Goal: Communication & Community: Answer question/provide support

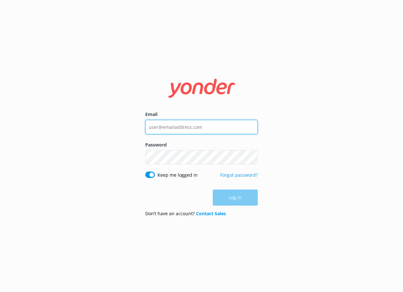
type input "[PERSON_NAME][EMAIL_ADDRESS][DOMAIN_NAME]"
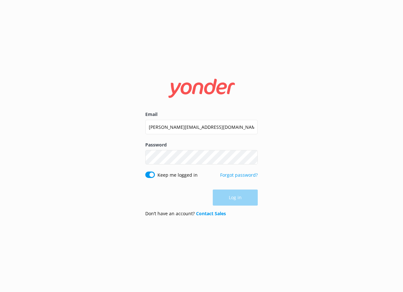
click at [233, 201] on div "Log in" at bounding box center [201, 198] width 113 height 16
click at [233, 200] on button "Log in" at bounding box center [235, 198] width 45 height 16
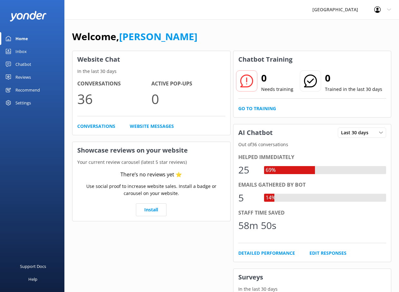
click at [33, 50] on link "Inbox" at bounding box center [32, 51] width 64 height 13
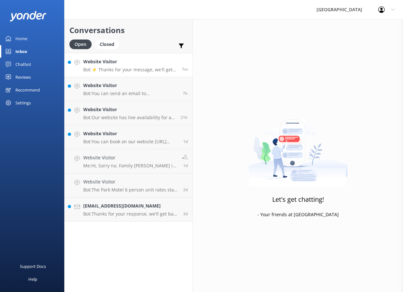
click at [126, 70] on p "Bot: ⚡ Thanks for your message, we'll get back to you as soon as we can. You're…" at bounding box center [130, 70] width 94 height 6
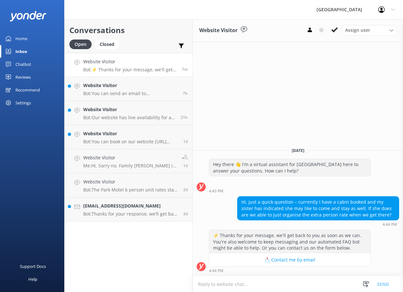
click at [238, 270] on div "4:44 PM" at bounding box center [290, 271] width 162 height 5
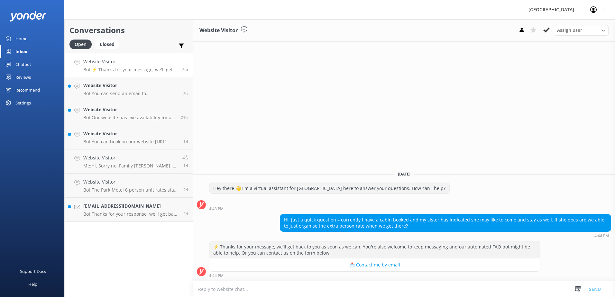
click at [260, 292] on textarea at bounding box center [404, 290] width 422 height 16
type textarea "Yes, just let us know when you check in."
click at [403, 289] on button "Send" at bounding box center [595, 289] width 24 height 16
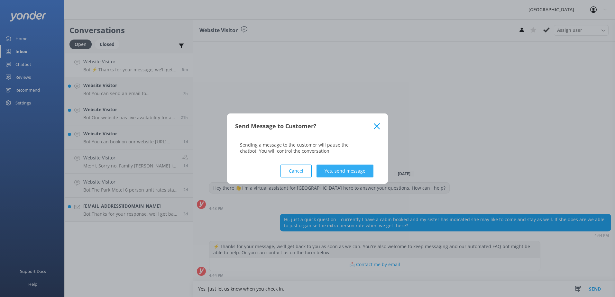
click at [352, 169] on button "Yes, send message" at bounding box center [345, 171] width 57 height 13
